Goal: Navigation & Orientation: Find specific page/section

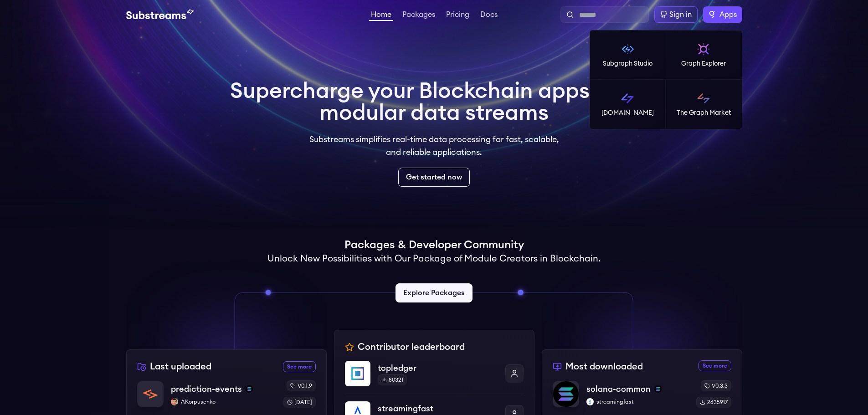
click at [720, 13] on span "Apps" at bounding box center [728, 14] width 17 height 11
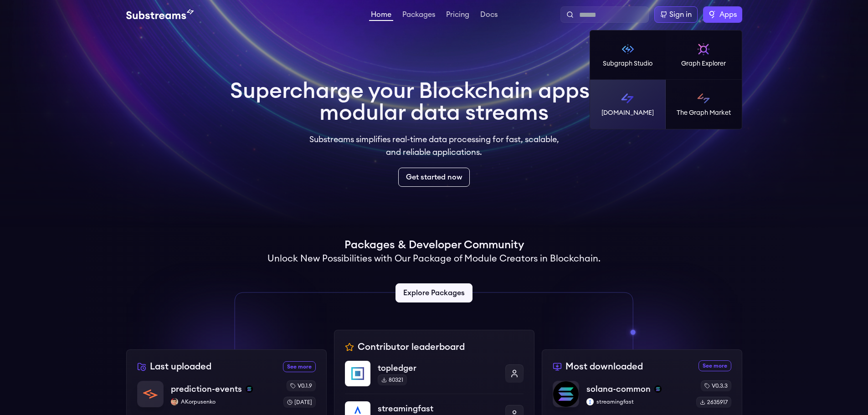
click at [633, 103] on img at bounding box center [627, 98] width 15 height 15
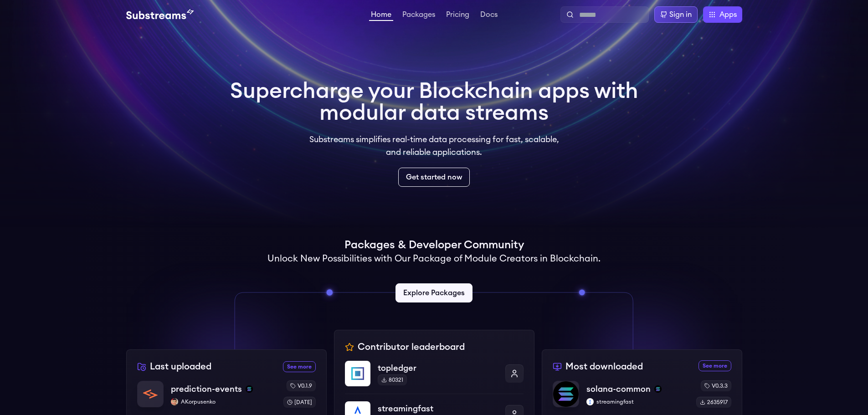
click at [677, 16] on div "Sign in" at bounding box center [680, 14] width 22 height 11
click at [685, 14] on div "Sign in" at bounding box center [680, 14] width 22 height 11
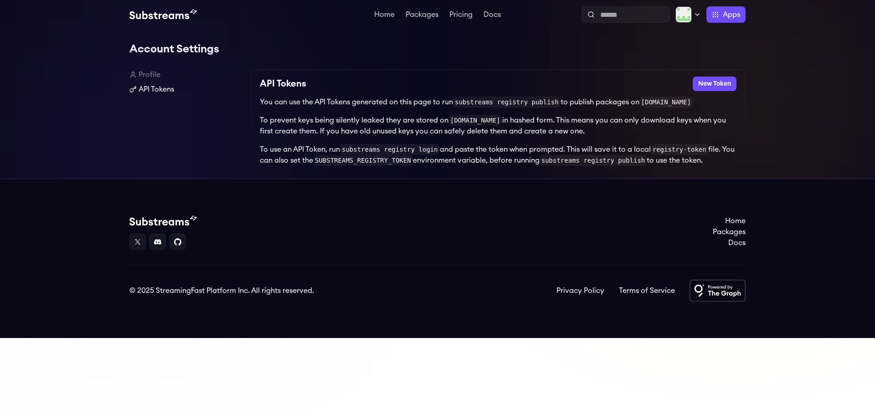
click at [156, 91] on link "API Tokens" at bounding box center [186, 89] width 114 height 11
click at [145, 74] on link "Profile" at bounding box center [186, 74] width 114 height 11
click at [380, 15] on link "Home" at bounding box center [384, 15] width 24 height 9
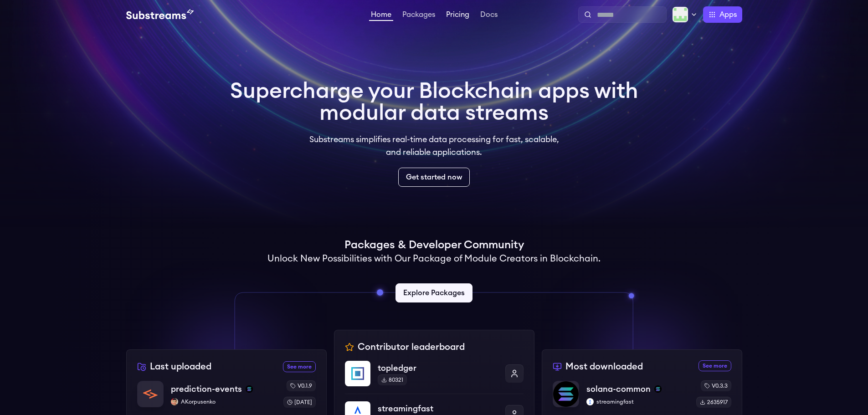
click at [453, 16] on link "Pricing" at bounding box center [457, 15] width 27 height 9
click at [420, 20] on link "Packages" at bounding box center [419, 15] width 36 height 9
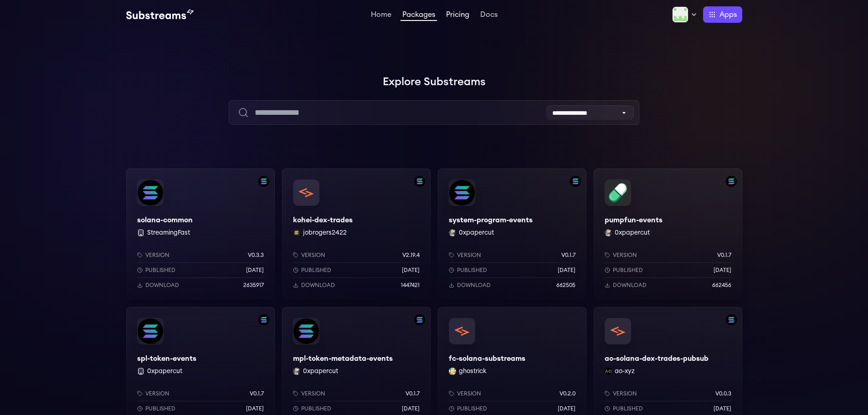
click at [458, 14] on link "Pricing" at bounding box center [457, 15] width 27 height 9
click at [679, 68] on div at bounding box center [731, 90] width 273 height 273
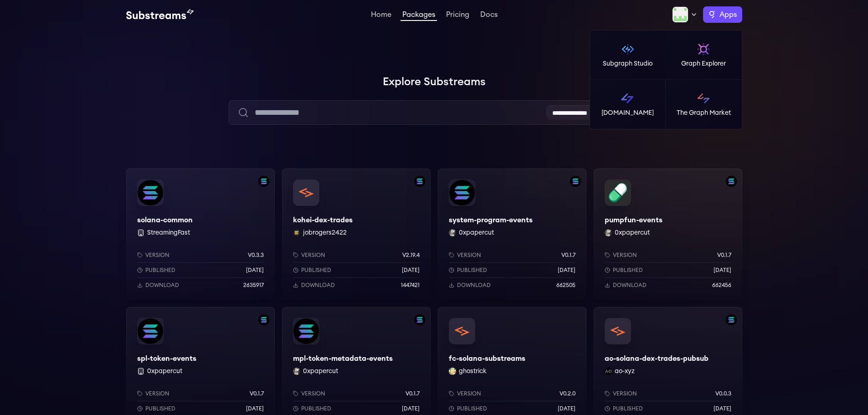
click at [730, 16] on span "Apps" at bounding box center [728, 14] width 17 height 11
click at [708, 99] on img at bounding box center [703, 98] width 15 height 15
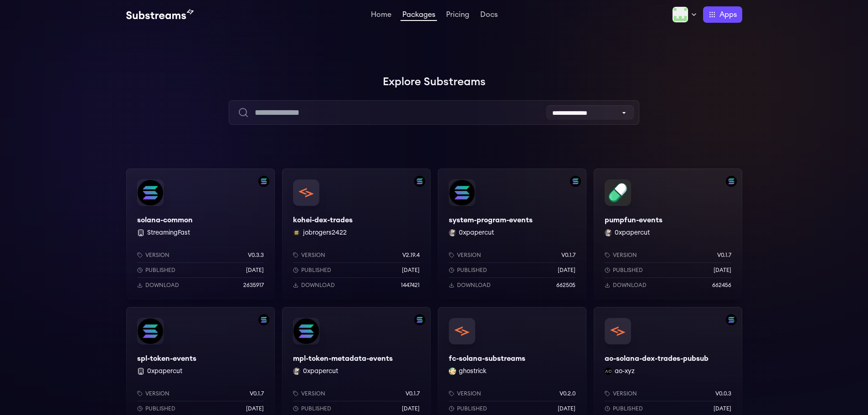
click at [743, 71] on div at bounding box center [731, 90] width 273 height 273
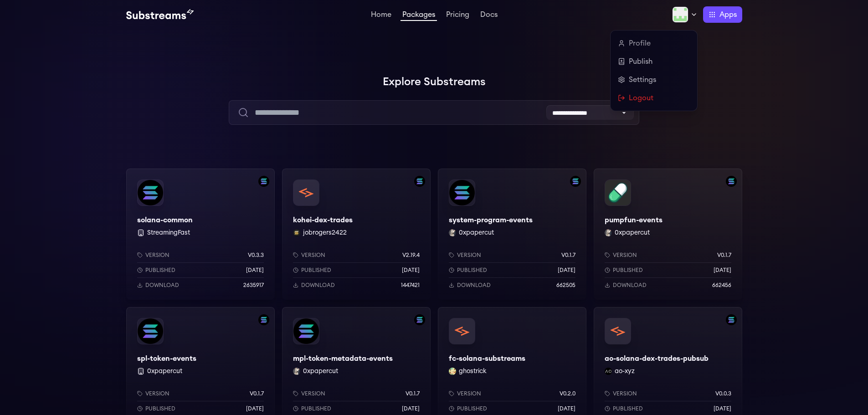
click at [696, 16] on icon at bounding box center [693, 14] width 7 height 7
click at [645, 43] on link "Profile" at bounding box center [654, 43] width 72 height 11
click at [641, 78] on link "Settings" at bounding box center [654, 79] width 72 height 11
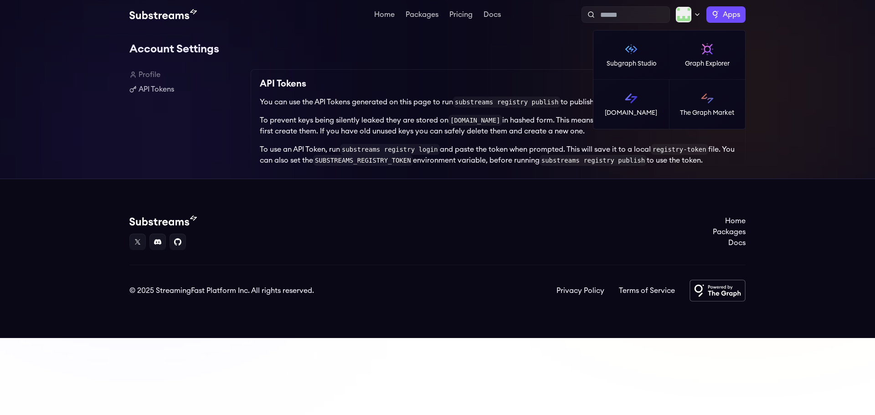
click at [736, 15] on span "Apps" at bounding box center [731, 14] width 17 height 11
click at [715, 104] on link "The Graph Market" at bounding box center [707, 104] width 76 height 49
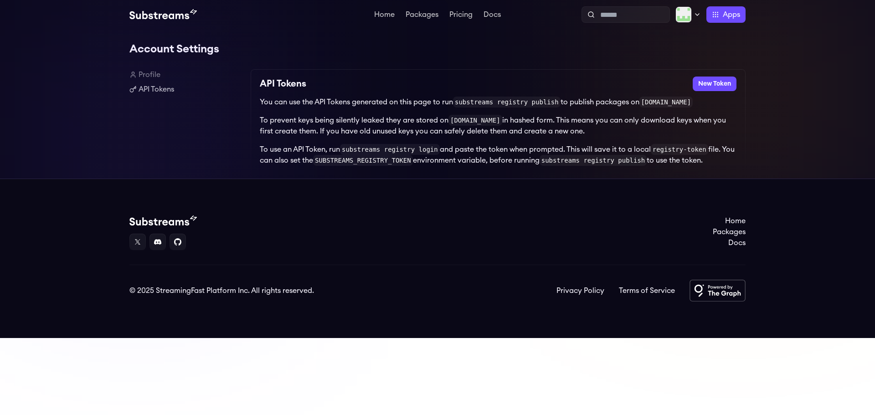
click at [151, 77] on link "Profile" at bounding box center [186, 74] width 114 height 11
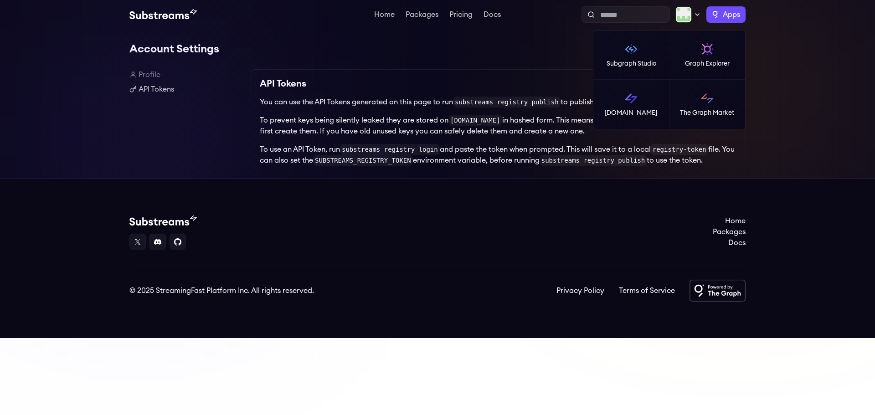
click at [726, 9] on span "Apps" at bounding box center [731, 14] width 17 height 11
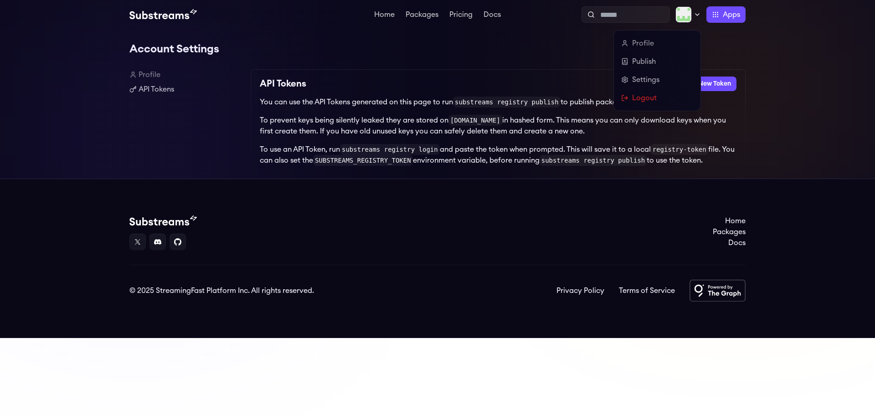
click at [691, 11] on div at bounding box center [688, 14] width 26 height 16
click at [644, 77] on link "Settings" at bounding box center [657, 79] width 72 height 11
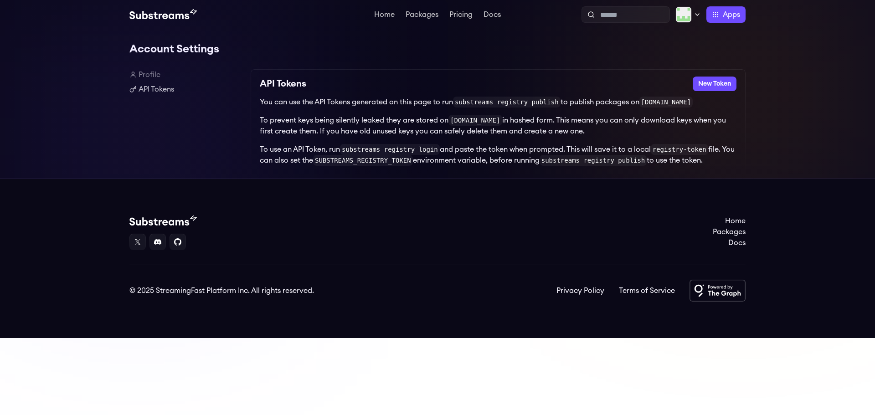
click at [145, 76] on link "Profile" at bounding box center [186, 74] width 114 height 11
click at [409, 15] on link "Packages" at bounding box center [422, 15] width 36 height 9
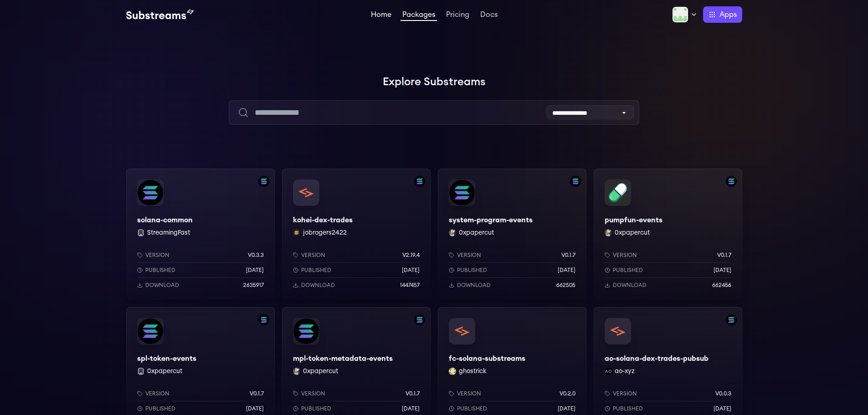
click at [380, 12] on link "Home" at bounding box center [381, 15] width 24 height 9
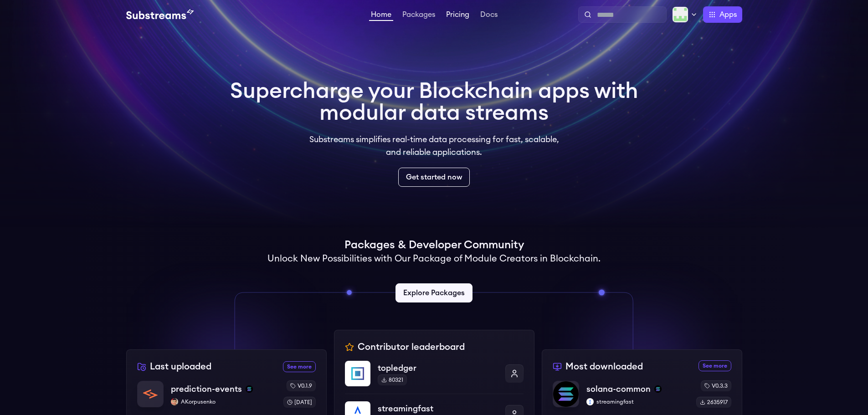
click at [466, 14] on link "Pricing" at bounding box center [457, 15] width 27 height 9
click at [711, 73] on video at bounding box center [434, 114] width 868 height 228
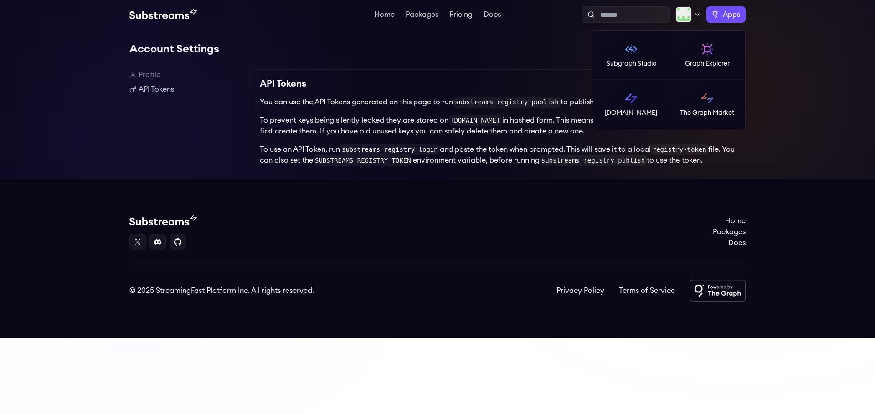
click at [723, 15] on span "Apps" at bounding box center [731, 14] width 17 height 11
click at [737, 17] on span "Apps" at bounding box center [731, 14] width 17 height 11
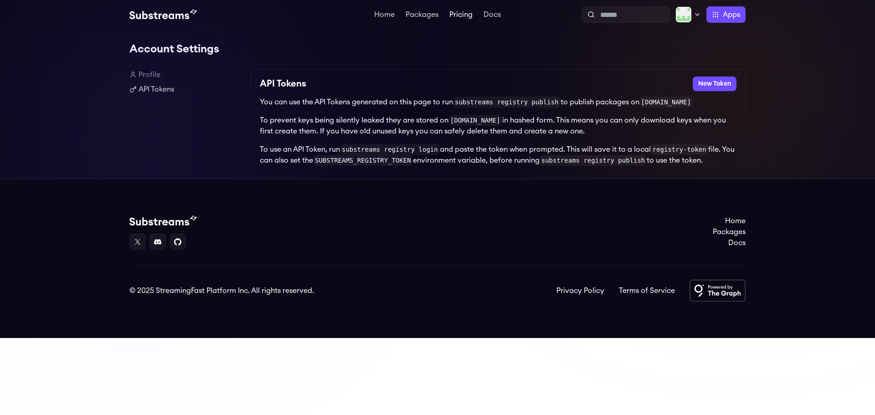
click at [459, 17] on link "Pricing" at bounding box center [461, 15] width 27 height 9
click at [153, 73] on link "Profile" at bounding box center [186, 74] width 114 height 11
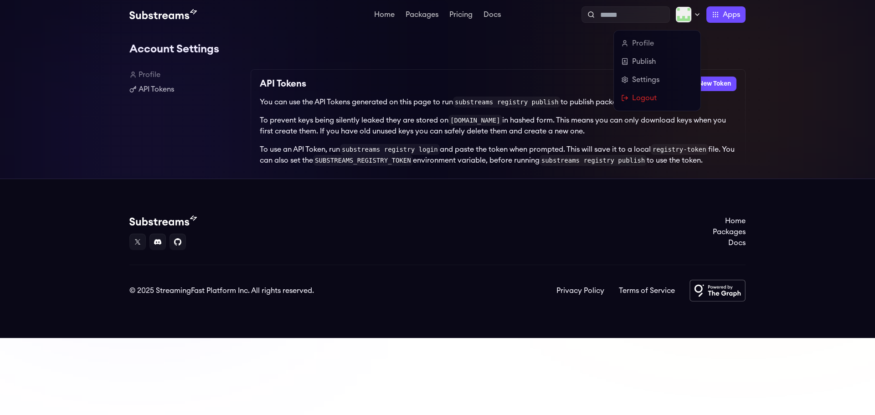
click at [686, 15] on img at bounding box center [683, 14] width 16 height 16
click at [635, 45] on link "Profile" at bounding box center [657, 43] width 72 height 11
click at [650, 64] on link "Publish" at bounding box center [657, 61] width 72 height 11
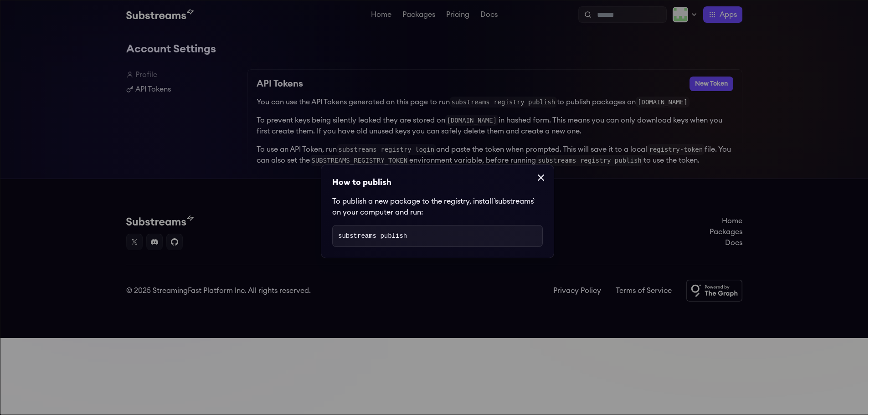
click at [535, 176] on icon at bounding box center [540, 177] width 11 height 11
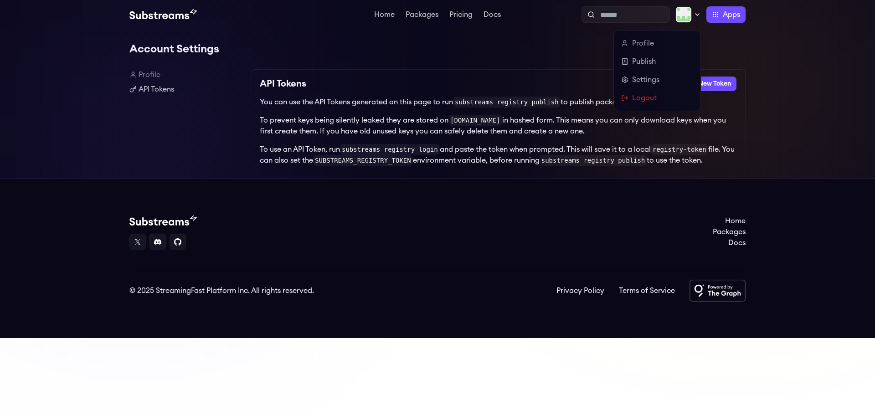
click at [692, 15] on div at bounding box center [688, 14] width 26 height 16
click at [641, 98] on link "Logout" at bounding box center [657, 98] width 72 height 11
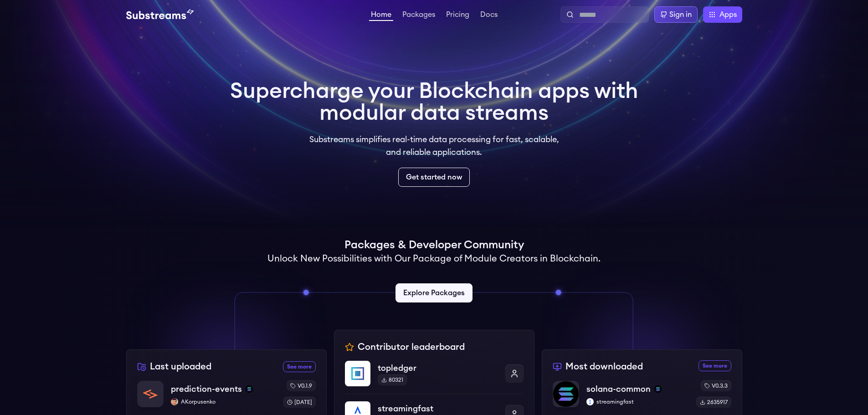
click at [680, 15] on div "Sign in" at bounding box center [680, 14] width 22 height 11
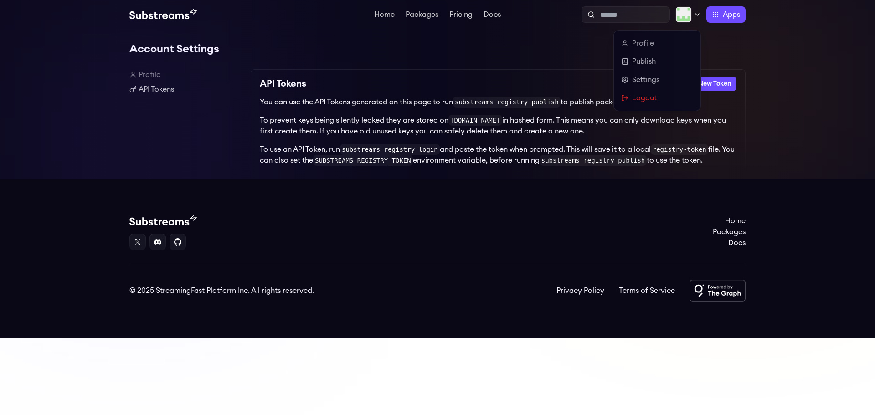
click at [697, 14] on icon at bounding box center [697, 14] width 7 height 7
click at [644, 97] on link "Logout" at bounding box center [657, 98] width 72 height 11
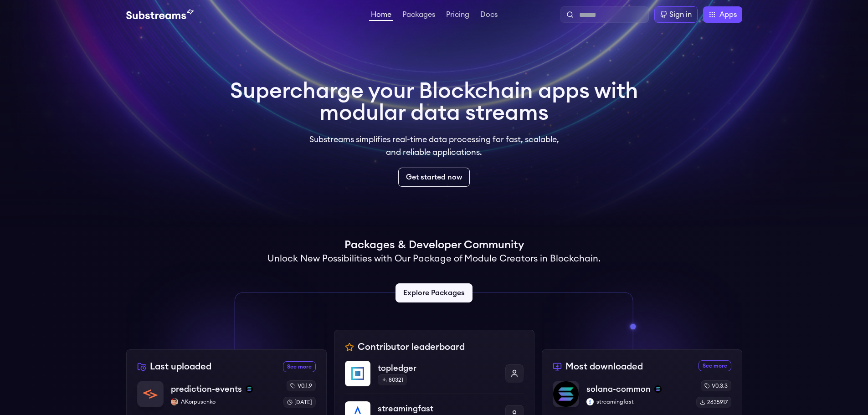
click at [732, 166] on video at bounding box center [434, 114] width 868 height 228
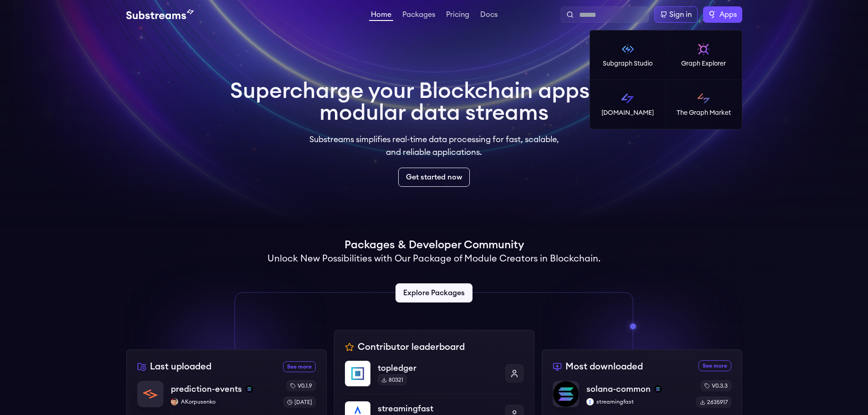
click at [715, 14] on label "Apps" at bounding box center [722, 14] width 39 height 16
click at [716, 14] on label "Apps" at bounding box center [722, 14] width 39 height 16
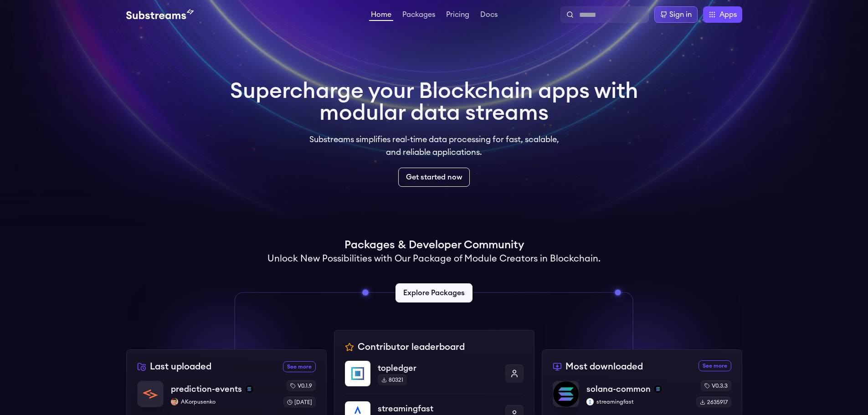
click at [679, 12] on div "Sign in" at bounding box center [680, 14] width 22 height 11
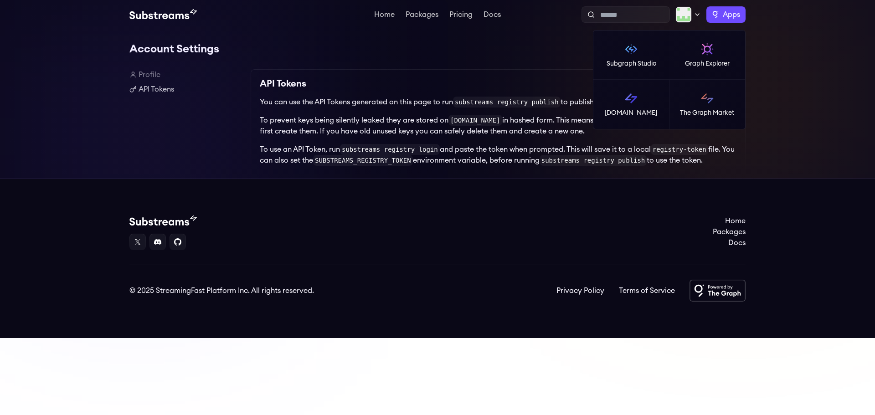
click at [729, 19] on span "Apps" at bounding box center [731, 14] width 17 height 11
click at [710, 44] on img at bounding box center [707, 49] width 15 height 15
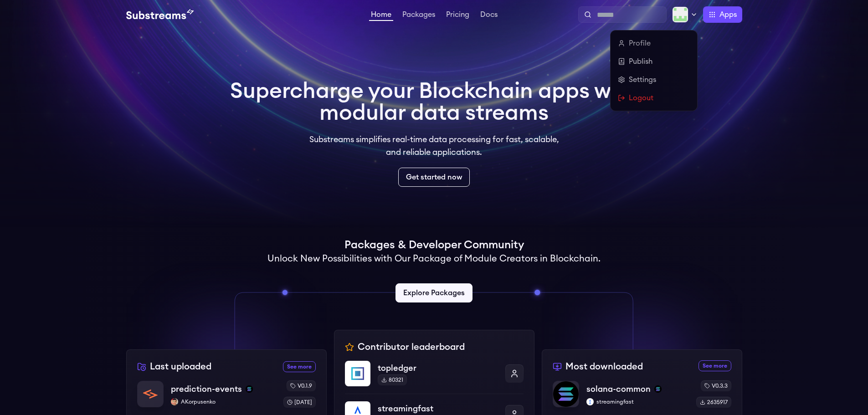
click at [690, 13] on icon at bounding box center [693, 14] width 7 height 7
click at [643, 78] on link "Settings" at bounding box center [654, 79] width 72 height 11
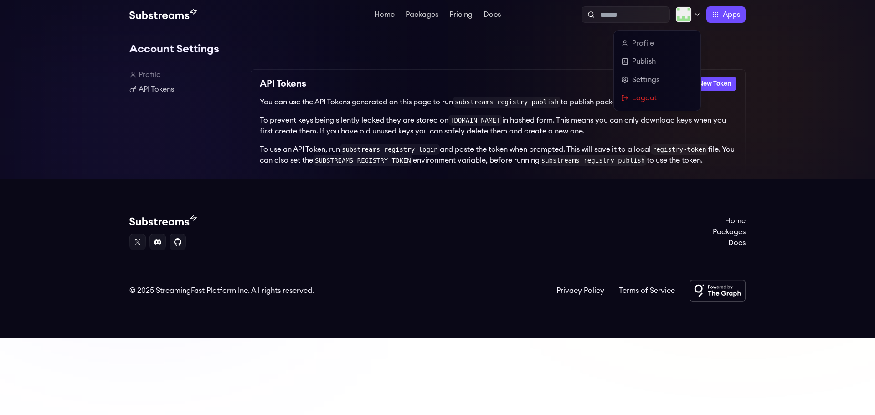
click at [690, 14] on img at bounding box center [683, 14] width 16 height 16
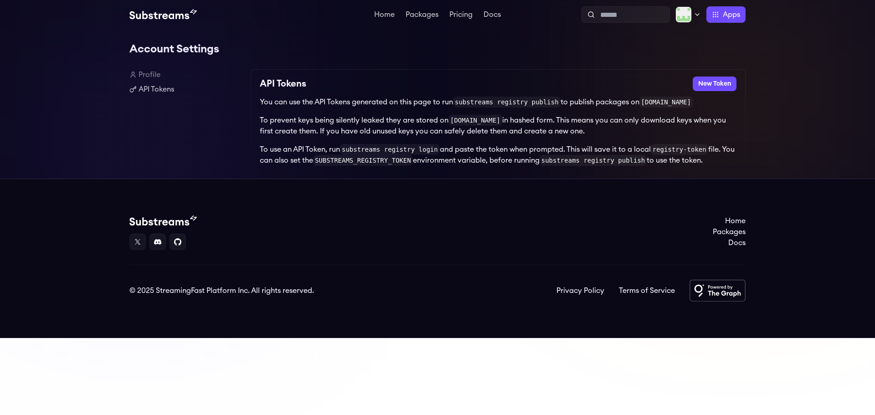
click at [714, 23] on div "Home Packages Pricing Docs Home Packages Pricing Docs Profile Publish Settings …" at bounding box center [437, 14] width 875 height 29
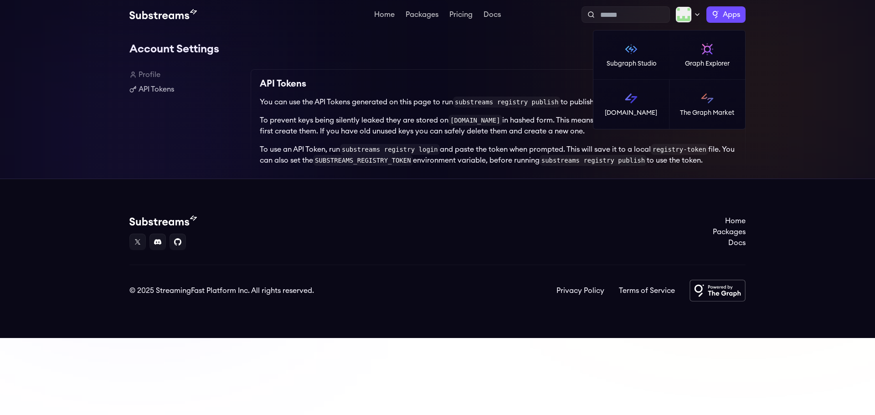
click at [723, 13] on span "Apps" at bounding box center [731, 14] width 17 height 11
click at [700, 44] on img at bounding box center [707, 49] width 15 height 15
